Goal: Task Accomplishment & Management: Manage account settings

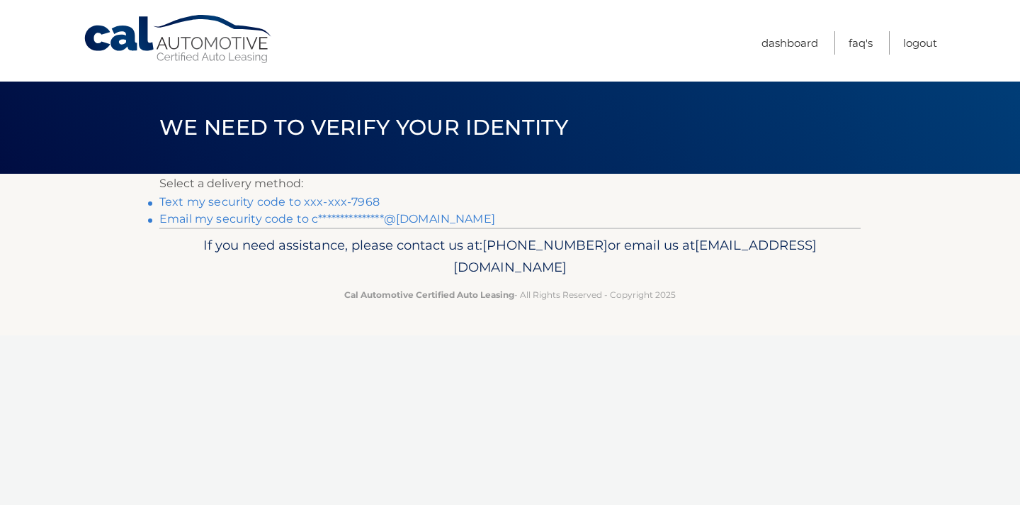
click at [210, 202] on link "Text my security code to xxx-xxx-7968" at bounding box center [269, 201] width 220 height 13
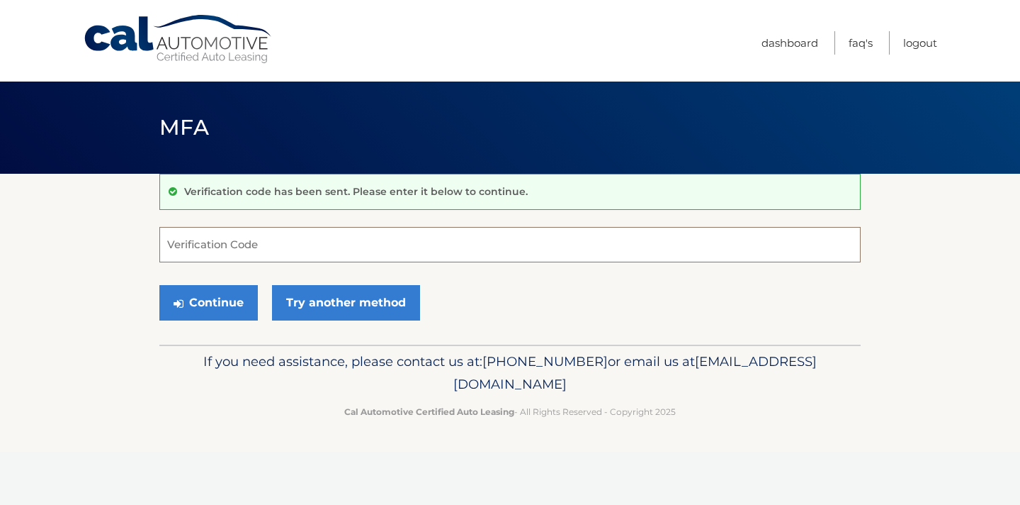
click at [196, 251] on input "Verification Code" at bounding box center [509, 244] width 701 height 35
type input "849143"
click at [218, 298] on button "Continue" at bounding box center [208, 302] width 98 height 35
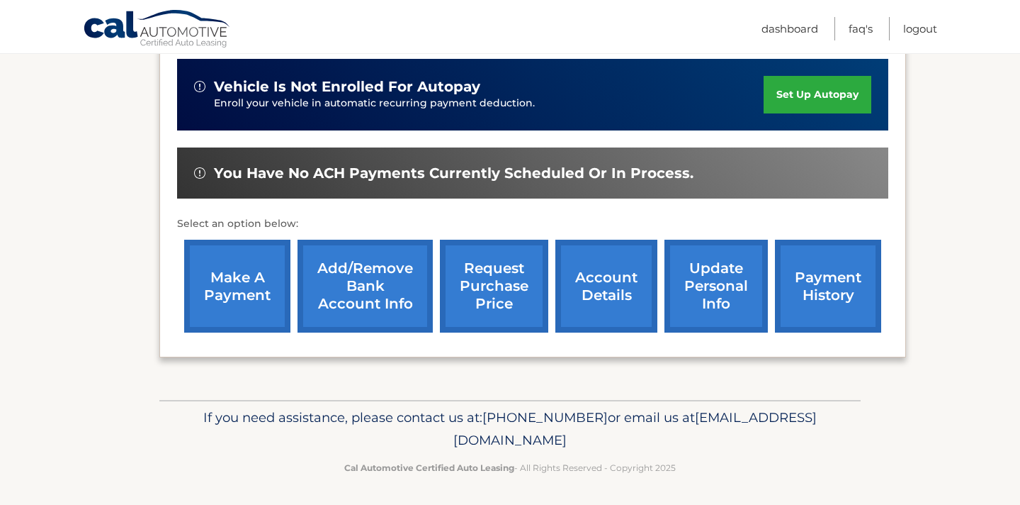
scroll to position [354, 0]
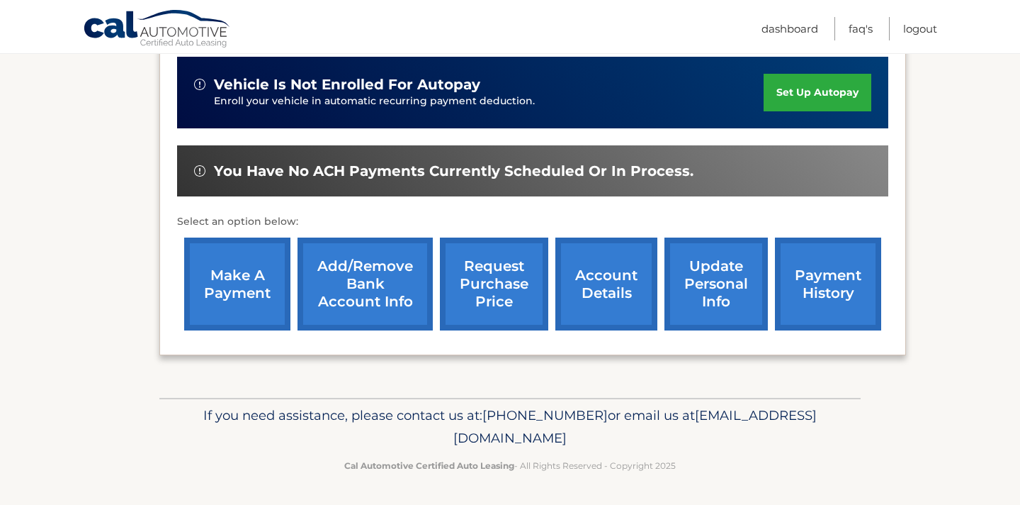
click at [240, 268] on link "make a payment" at bounding box center [237, 283] width 106 height 93
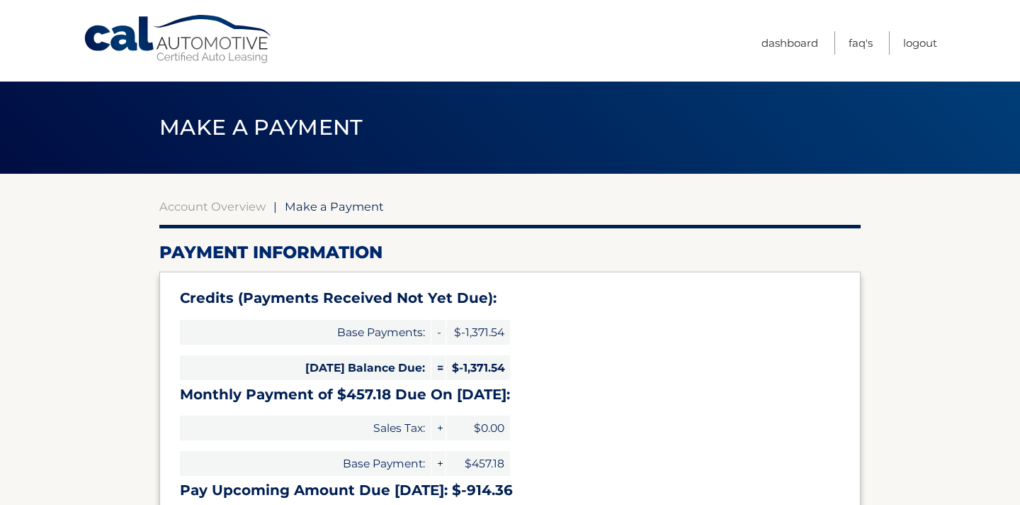
select select "Mjg2YmE3NTEtYjYzMS00MTkxLTgzODktYTM0Zjk3ODg0ZmNm"
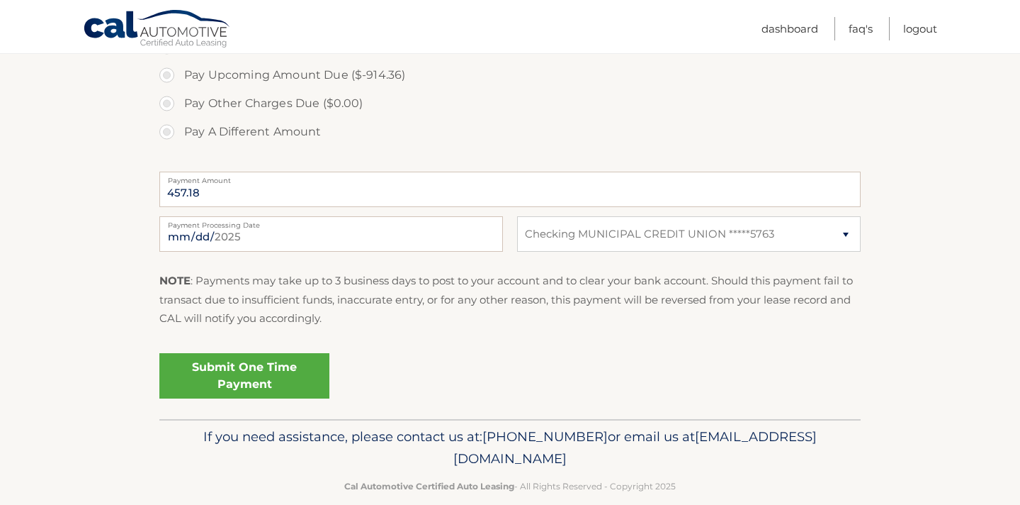
scroll to position [568, 0]
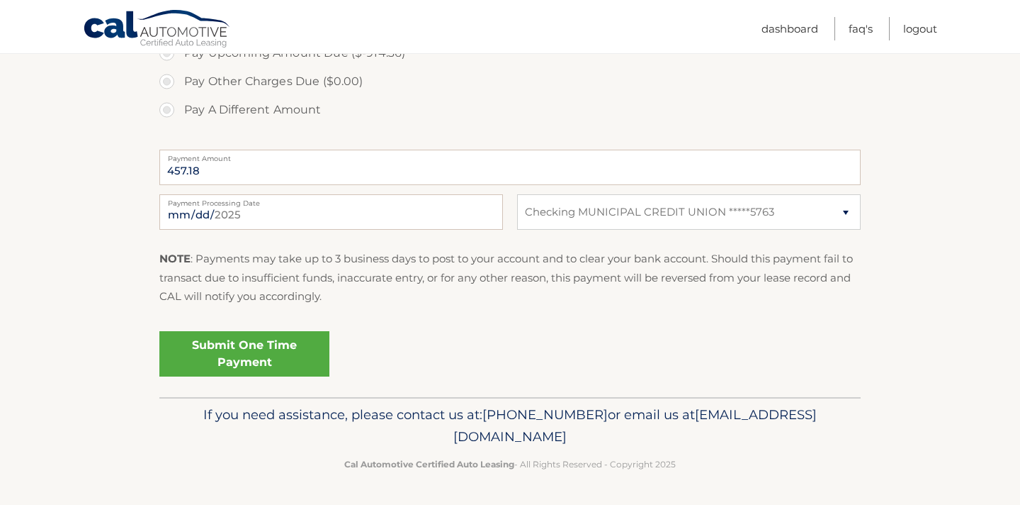
click at [295, 351] on link "Submit One Time Payment" at bounding box center [244, 353] width 170 height 45
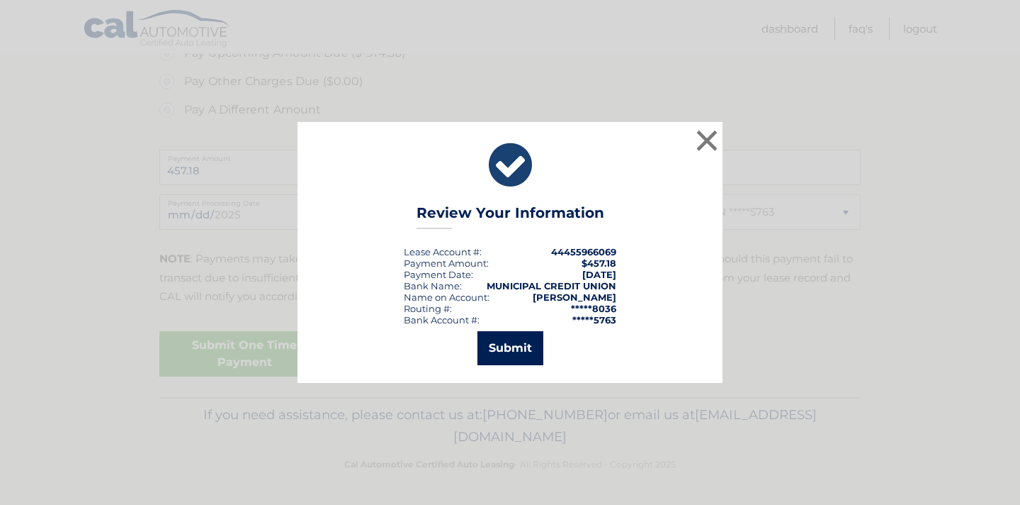
click at [517, 347] on button "Submit" at bounding box center [511, 348] width 66 height 34
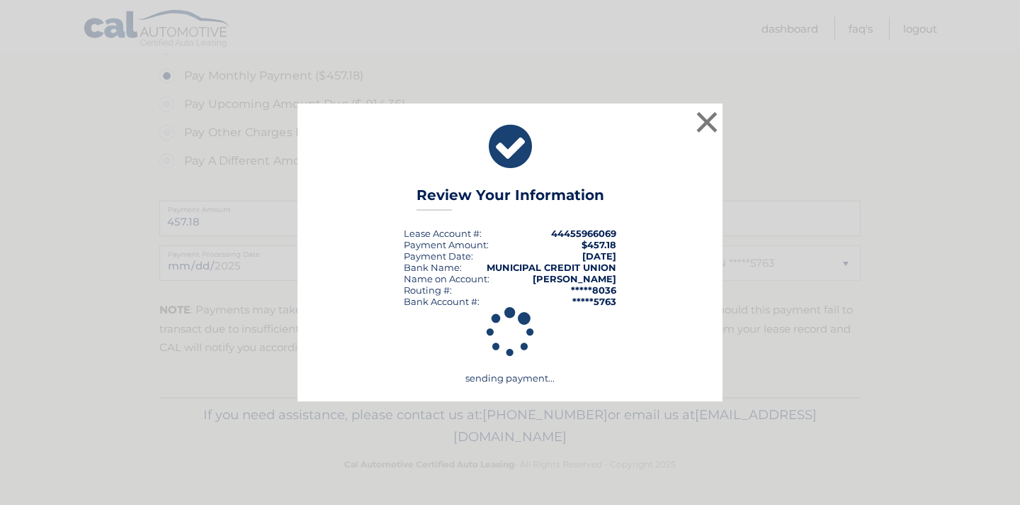
scroll to position [517, 0]
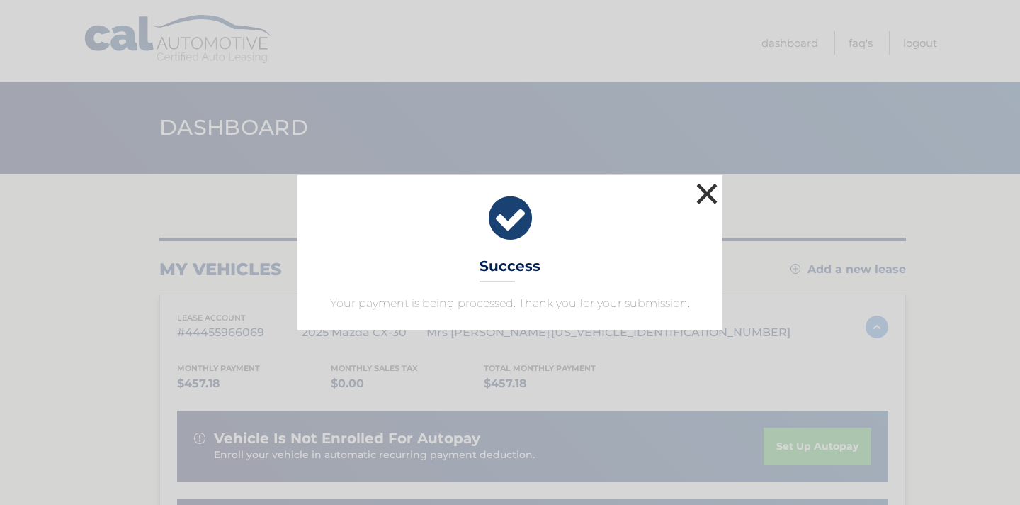
click at [709, 190] on button "×" at bounding box center [707, 193] width 28 height 28
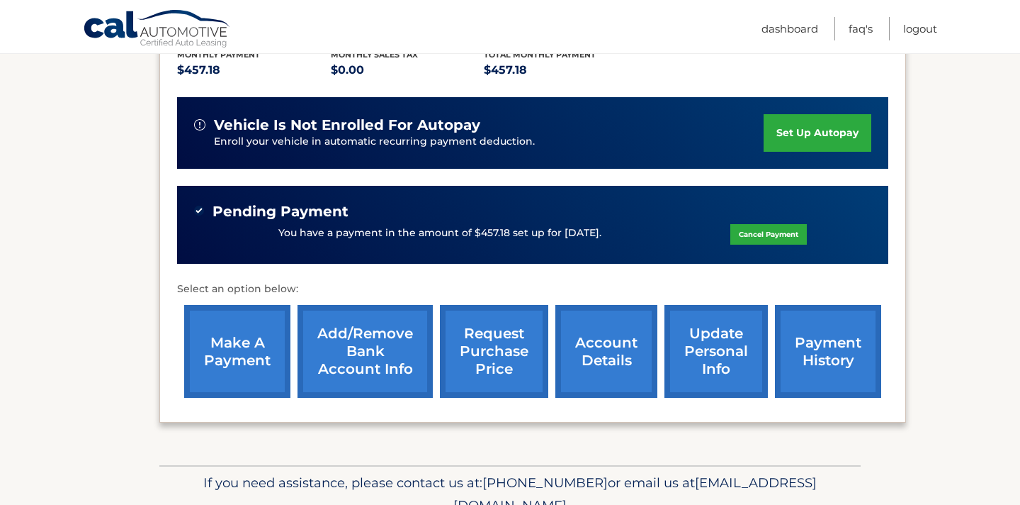
scroll to position [315, 0]
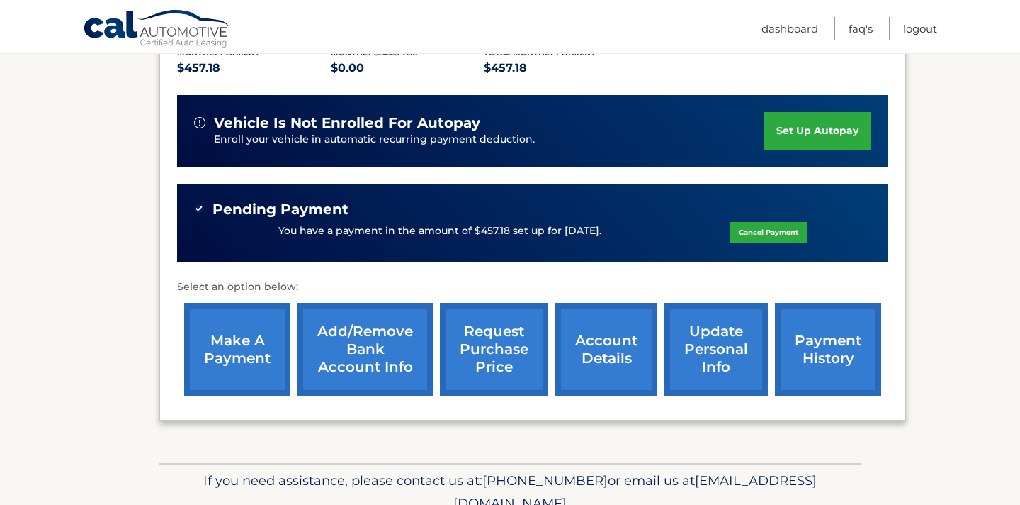
click at [815, 332] on link "payment history" at bounding box center [828, 349] width 106 height 93
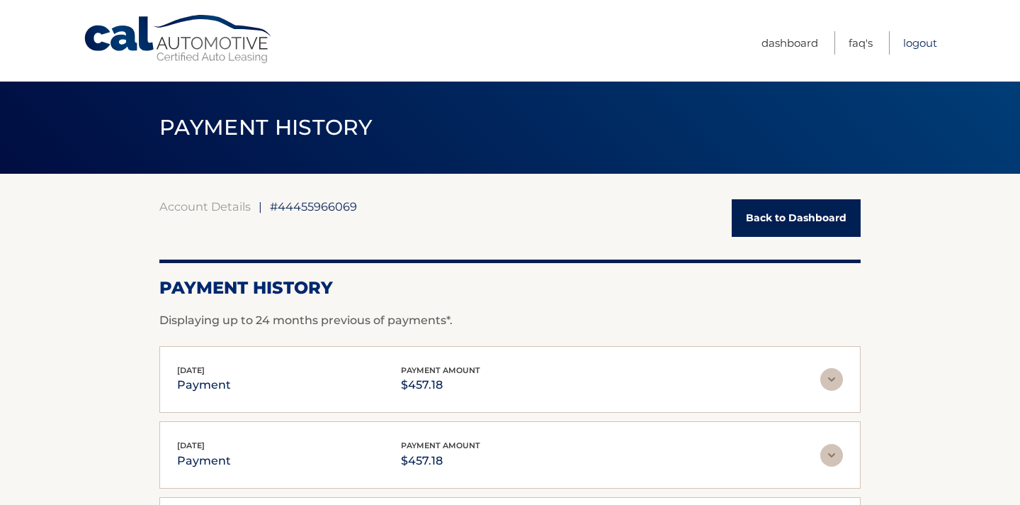
click at [920, 42] on link "Logout" at bounding box center [920, 42] width 34 height 23
